Goal: Information Seeking & Learning: Learn about a topic

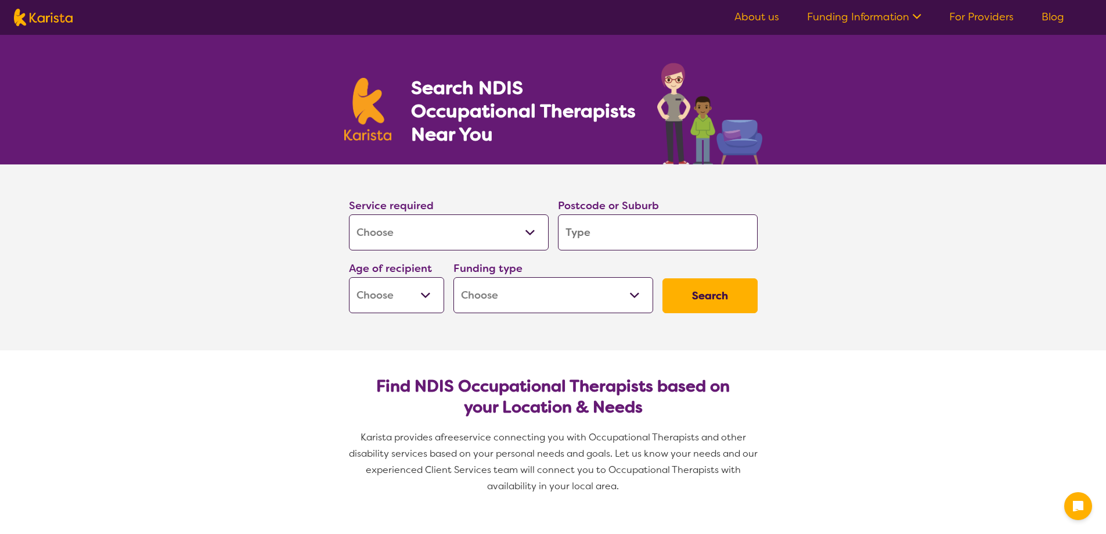
select select "[MEDICAL_DATA]"
click at [579, 222] on input "search" at bounding box center [658, 232] width 200 height 36
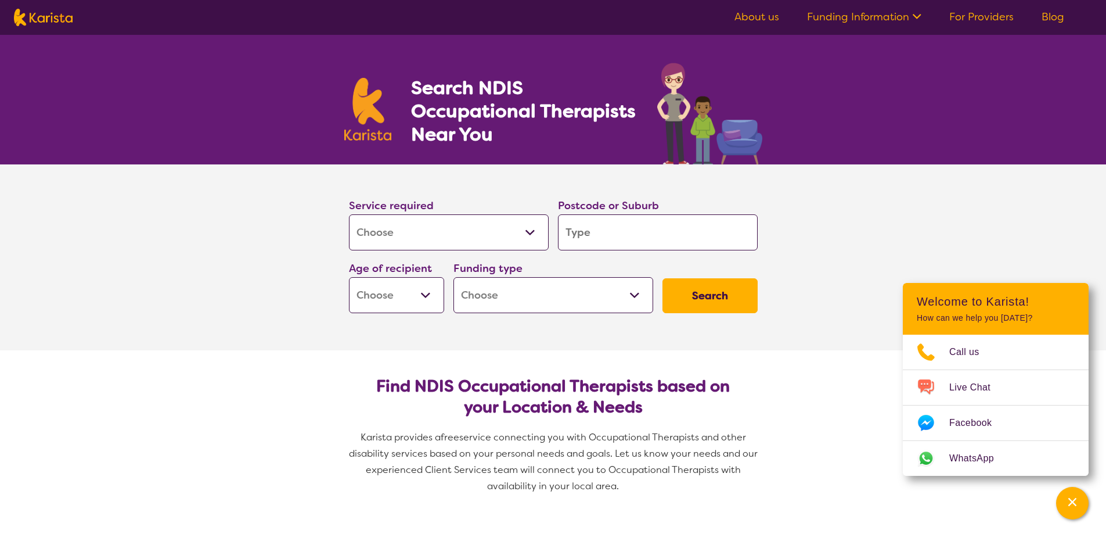
type input "s"
type input "sa"
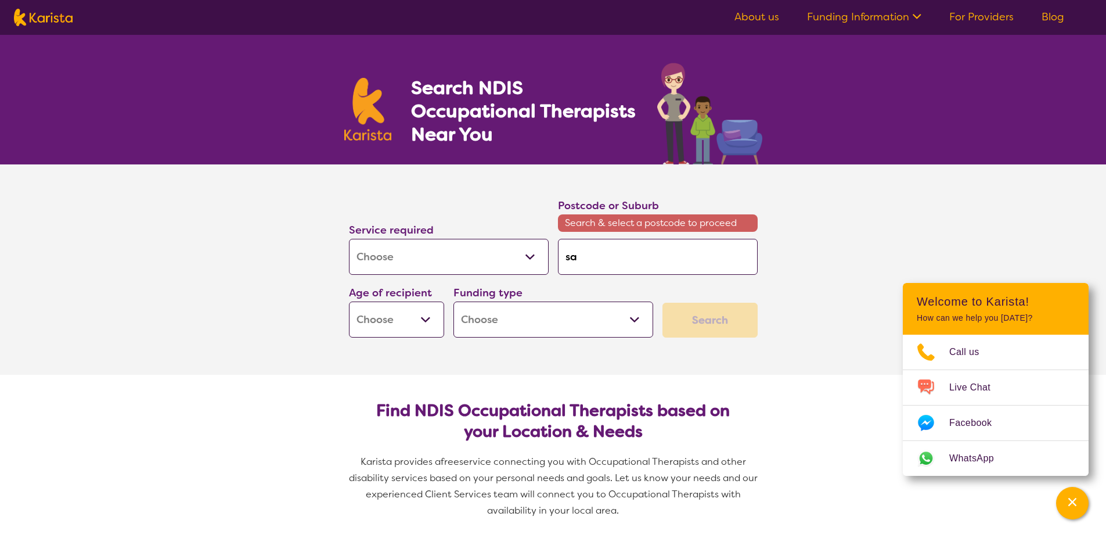
type input "[PERSON_NAME]"
type input "sale"
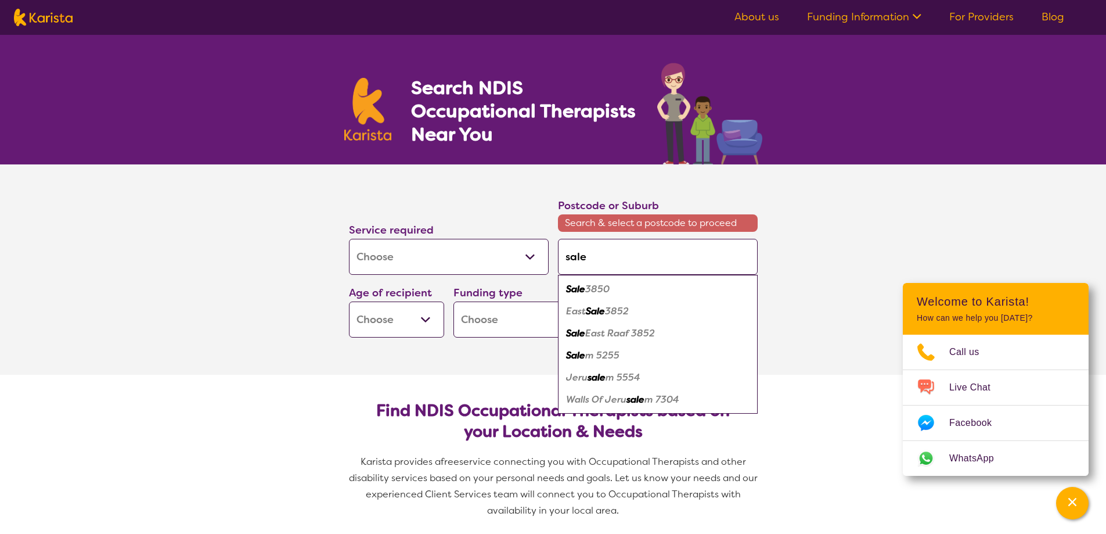
type input "sale"
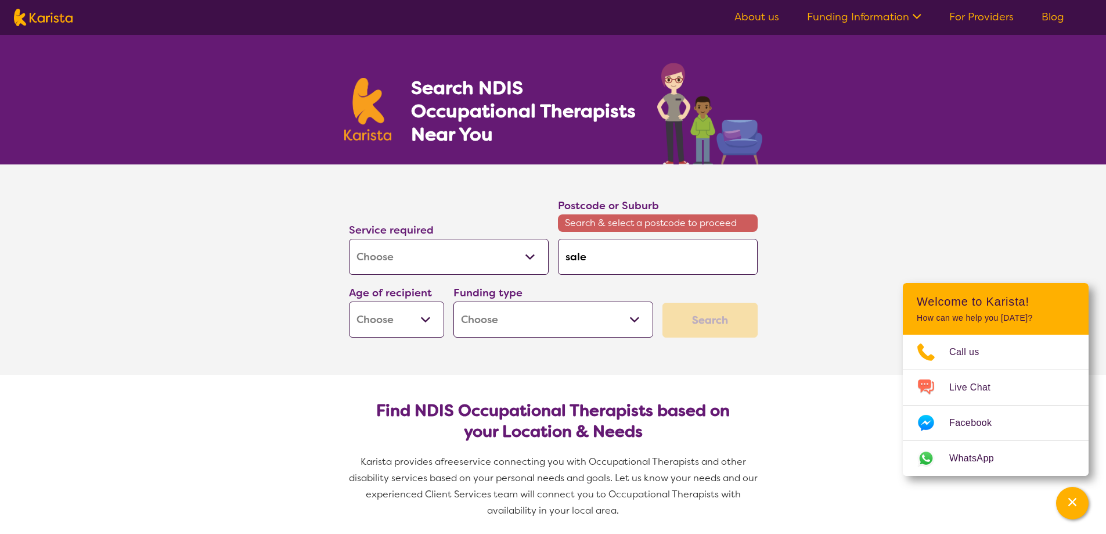
click at [284, 254] on section "Service required Allied Health Assistant Assessment ([MEDICAL_DATA] or [MEDICAL…" at bounding box center [553, 269] width 1106 height 210
click at [426, 318] on select "Early Childhood - 0 to 9 Child - 10 to 11 Adolescent - 12 to 17 Adult - 18 to 6…" at bounding box center [396, 319] width 95 height 36
select select "CH"
click at [349, 301] on select "Early Childhood - 0 to 9 Child - 10 to 11 Adolescent - 12 to 17 Adult - 18 to 6…" at bounding box center [396, 319] width 95 height 36
select select "CH"
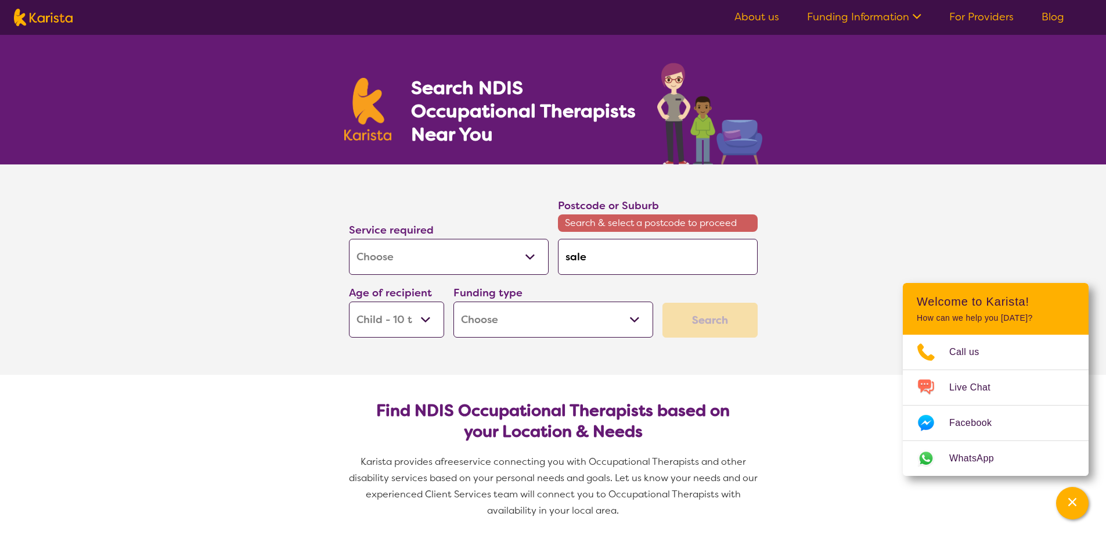
click at [634, 319] on select "Home Care Package (HCP) National Disability Insurance Scheme (NDIS) I don't know" at bounding box center [554, 319] width 200 height 36
select select "i-don-t-know"
click at [454, 301] on select "Home Care Package (HCP) National Disability Insurance Scheme (NDIS) I don't know" at bounding box center [554, 319] width 200 height 36
select select "i-don-t-know"
click at [701, 327] on div "Search" at bounding box center [710, 320] width 95 height 35
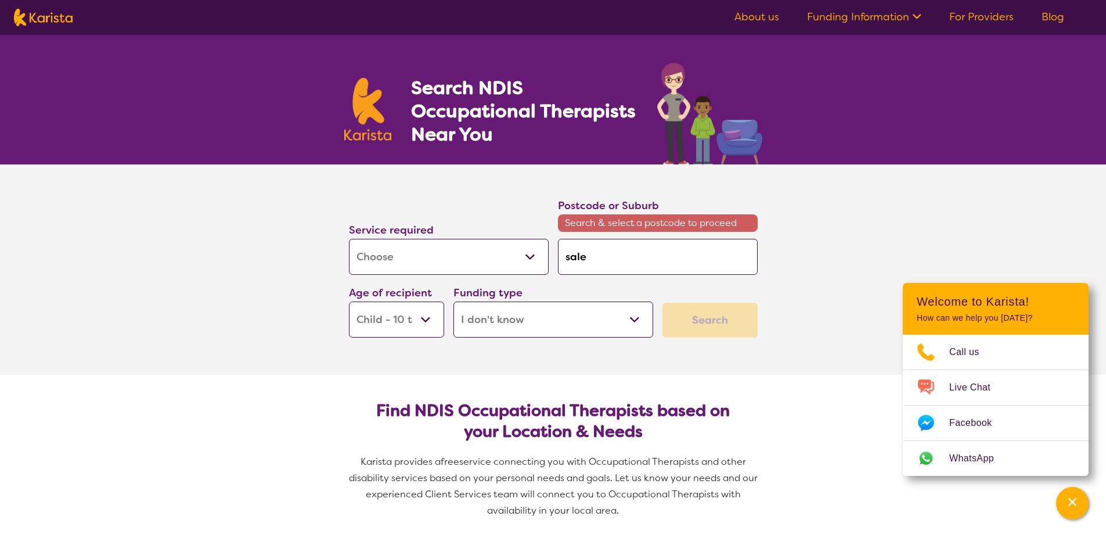
click at [701, 327] on div "Search" at bounding box center [710, 320] width 95 height 35
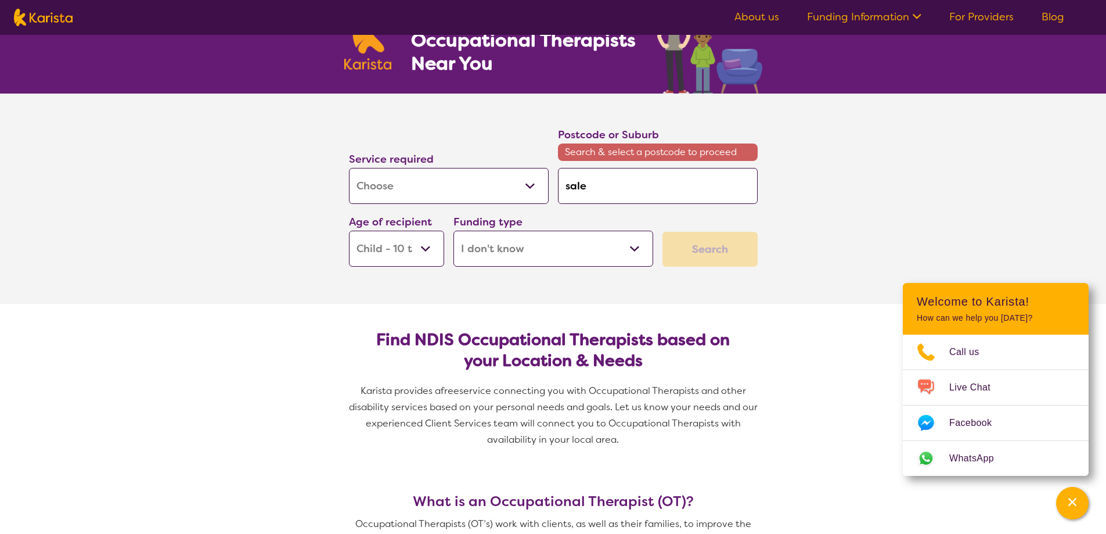
scroll to position [58, 0]
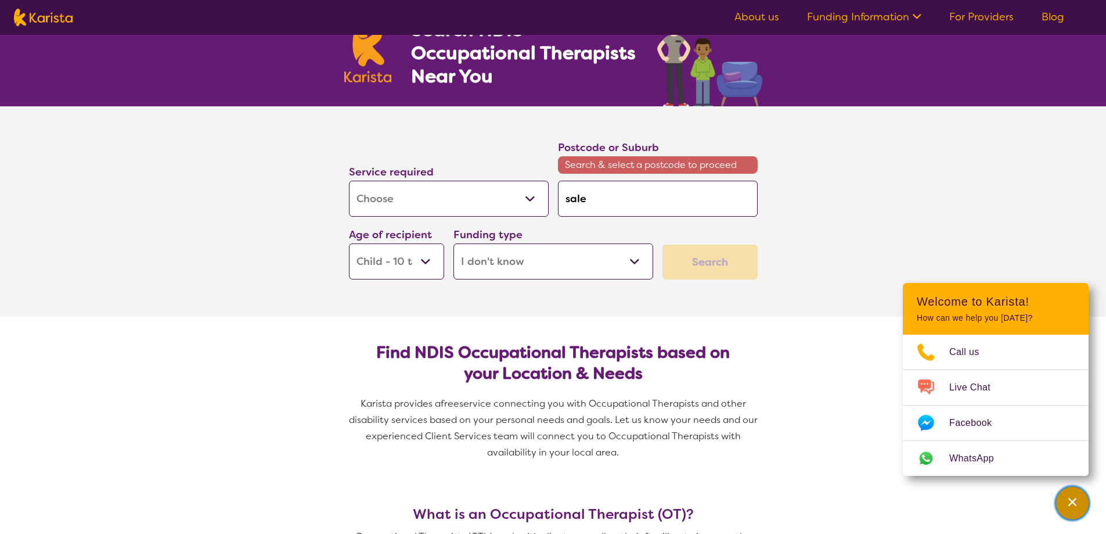
click at [1078, 501] on icon "Channel Menu" at bounding box center [1073, 502] width 12 height 12
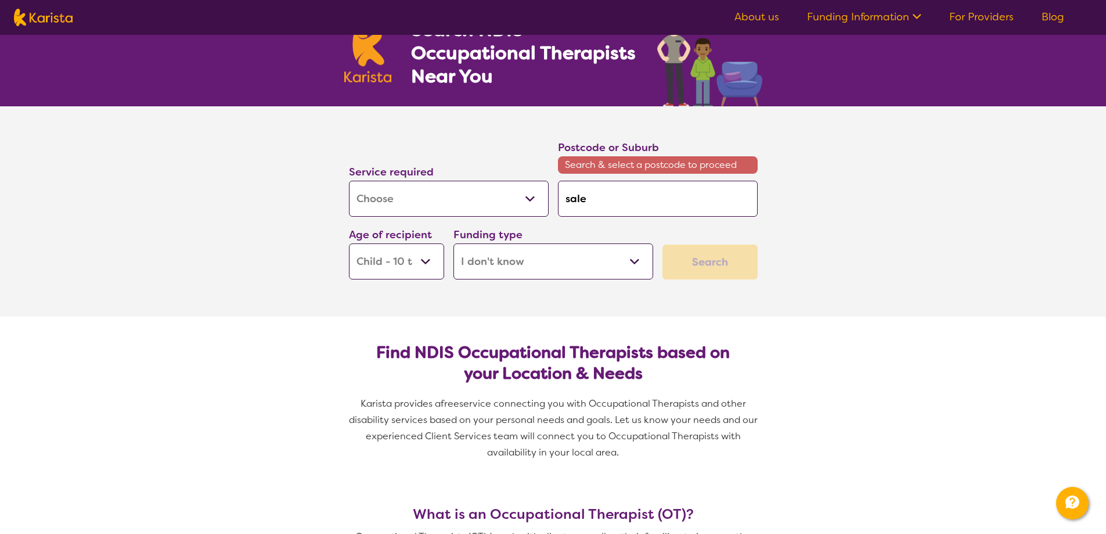
click at [713, 263] on div "Search" at bounding box center [710, 261] width 95 height 35
click at [590, 201] on input "sale" at bounding box center [658, 199] width 200 height 36
drag, startPoint x: 590, startPoint y: 201, endPoint x: 542, endPoint y: 194, distance: 48.7
click at [542, 194] on div "Service required Allied Health Assistant Assessment ([MEDICAL_DATA] or [MEDICAL…" at bounding box center [553, 209] width 418 height 150
type input "S"
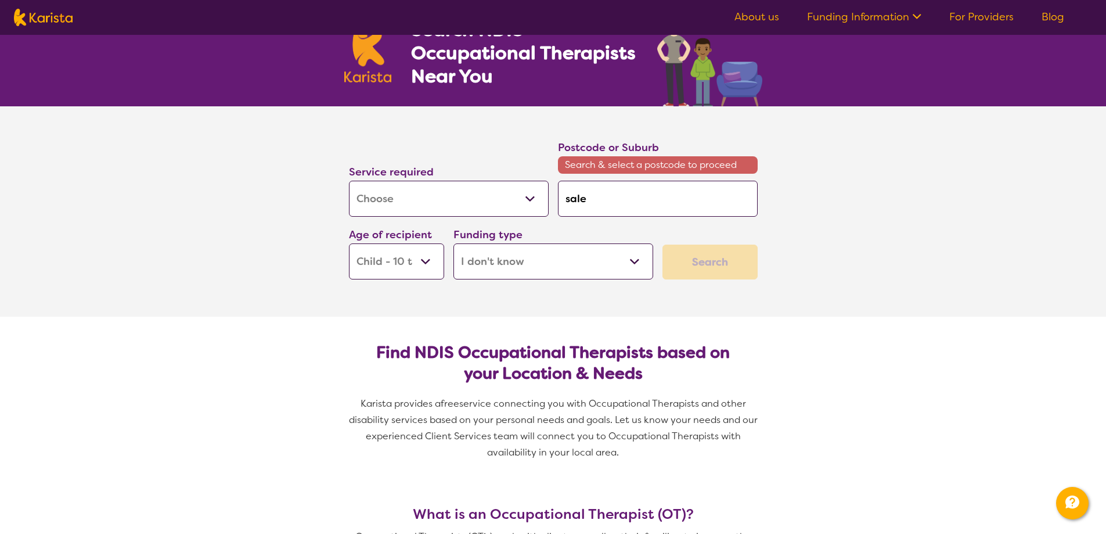
type input "S"
type input "Sa"
type input "[PERSON_NAME]"
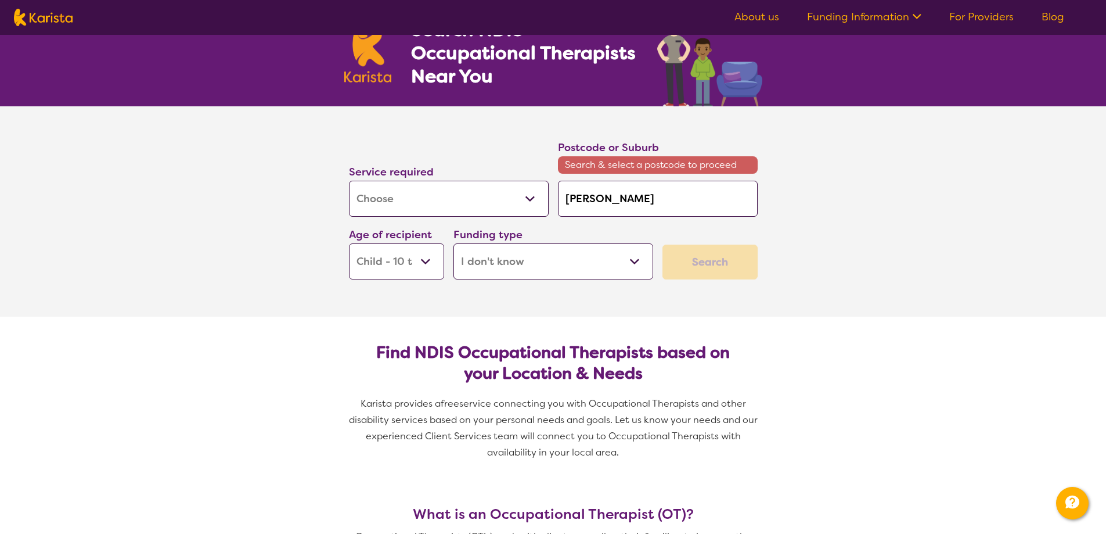
type input "Sale"
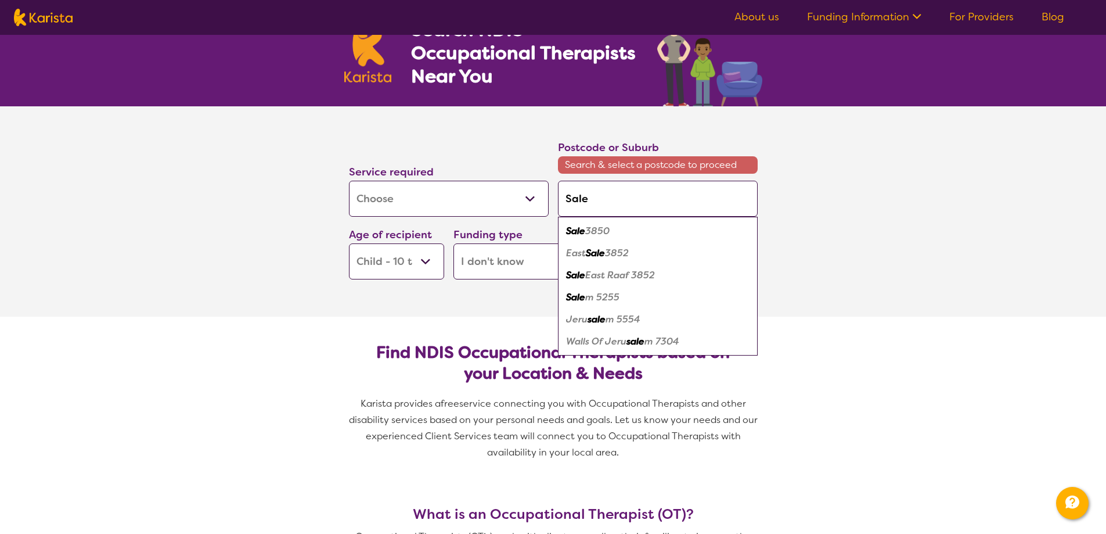
click at [588, 232] on em "3850" at bounding box center [597, 231] width 24 height 12
type input "3850"
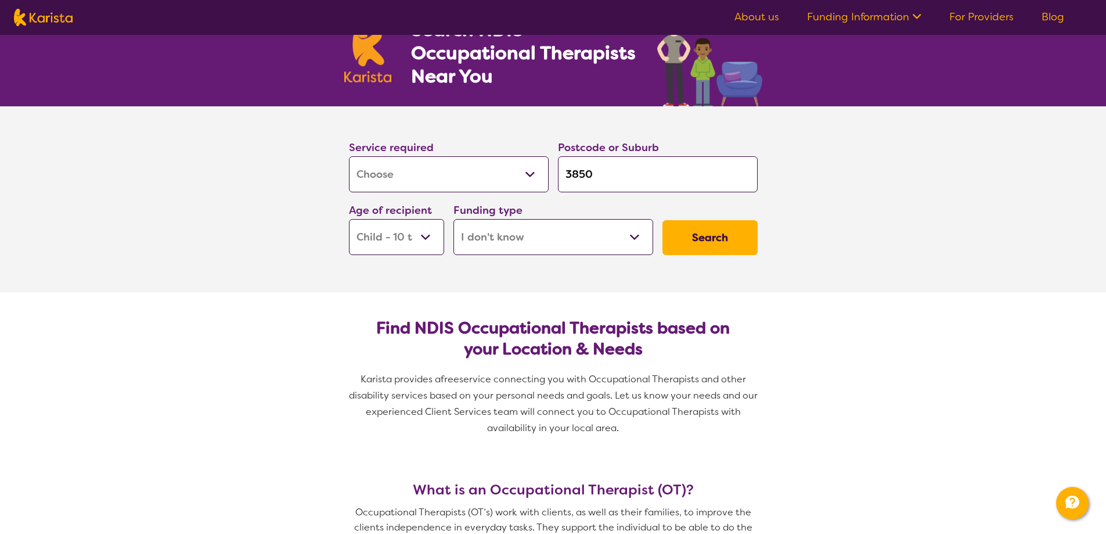
click at [691, 238] on button "Search" at bounding box center [710, 237] width 95 height 35
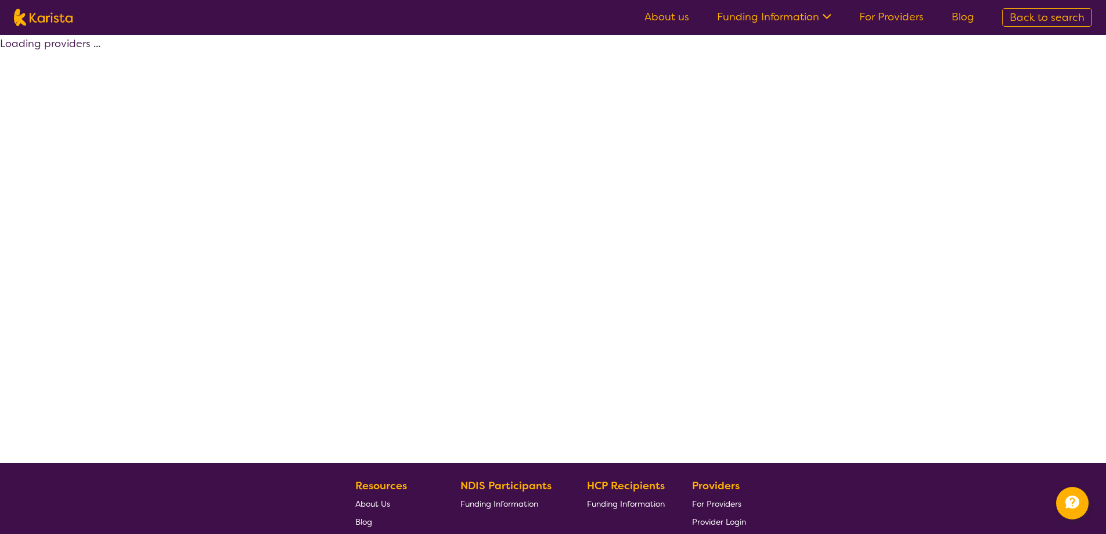
select select "[MEDICAL_DATA]"
select select "CH"
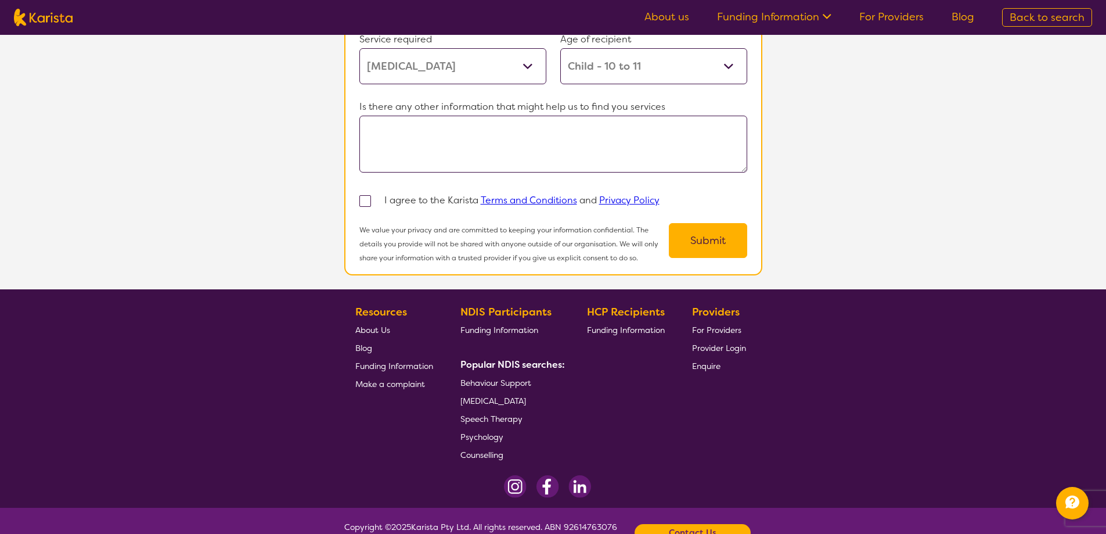
scroll to position [987, 0]
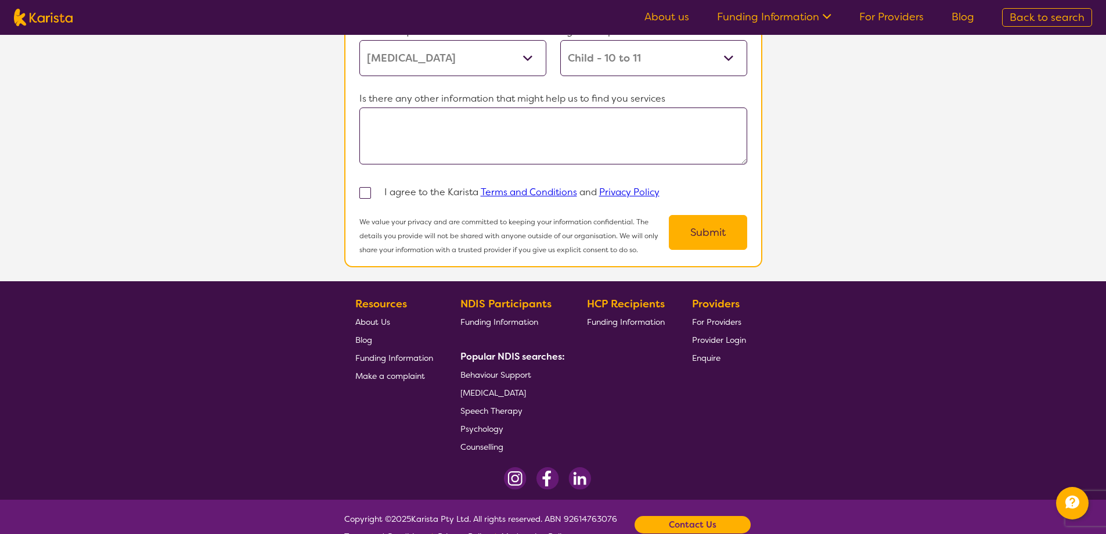
scroll to position [8, 0]
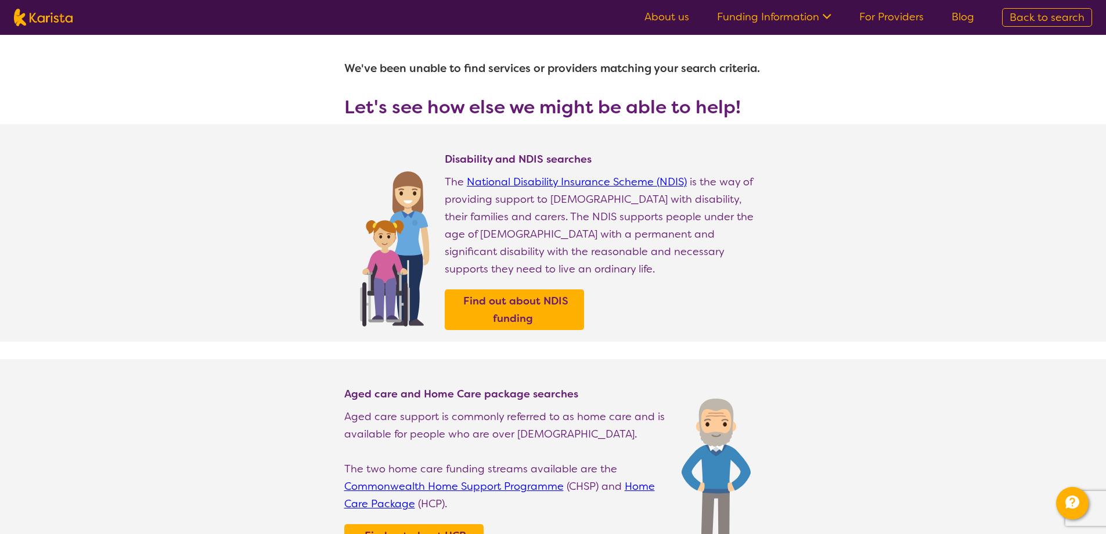
select select "[MEDICAL_DATA]"
select select "CH"
select select "i-don-t-know"
select select "[MEDICAL_DATA]"
select select "CH"
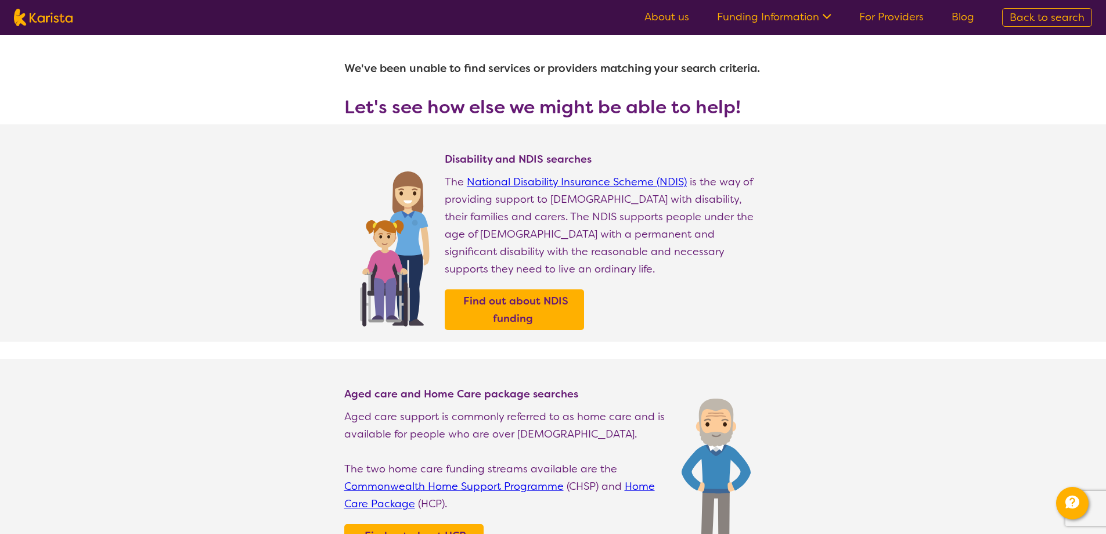
select select "i-don-t-know"
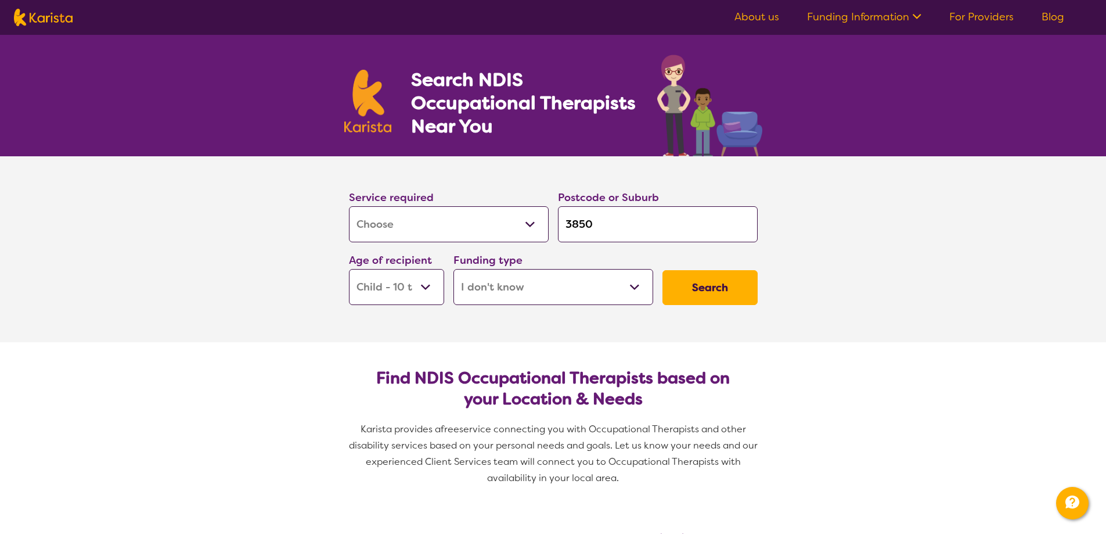
scroll to position [0, 0]
